Goal: Task Accomplishment & Management: Complete application form

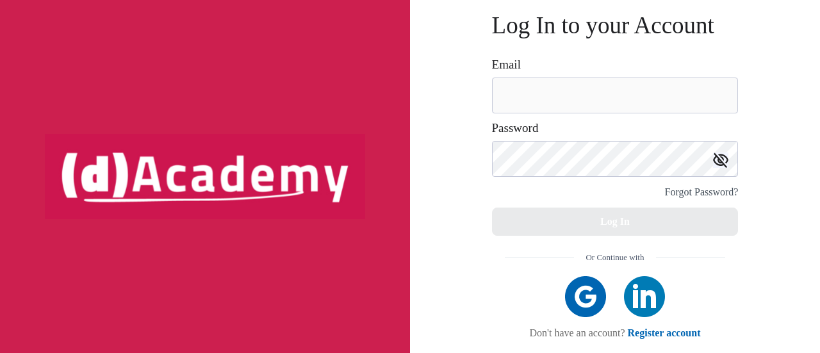
click at [277, 128] on div at bounding box center [205, 176] width 410 height 353
